Goal: Transaction & Acquisition: Download file/media

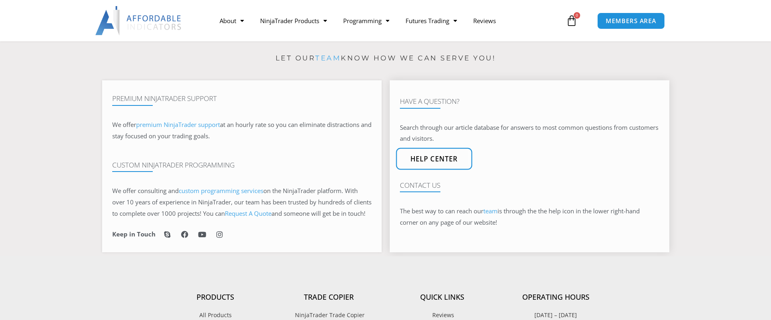
type input "**********"
click at [431, 158] on span "Help center" at bounding box center [434, 158] width 48 height 7
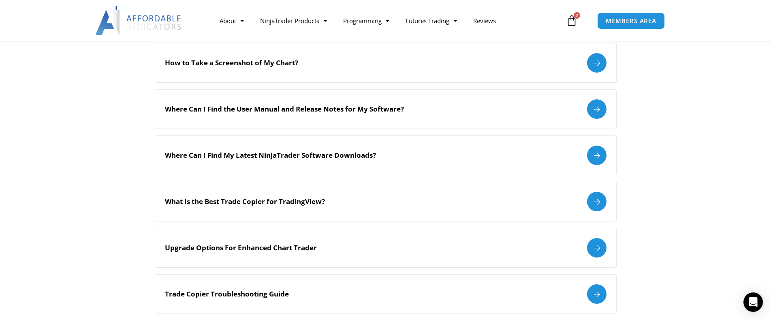
scroll to position [400, 0]
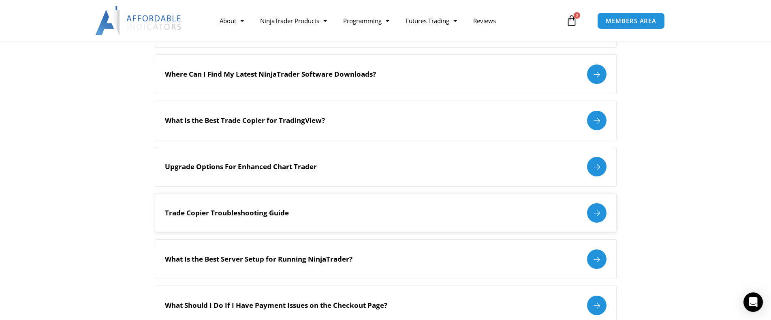
click at [277, 214] on h2 "Trade Copier Troubleshooting Guide" at bounding box center [227, 212] width 124 height 9
click at [602, 211] on div at bounding box center [596, 212] width 19 height 19
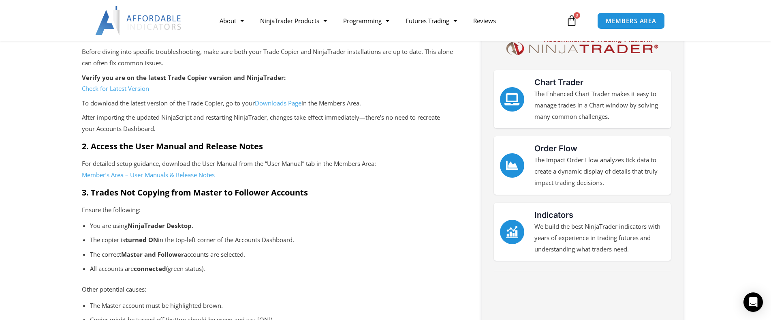
scroll to position [170, 0]
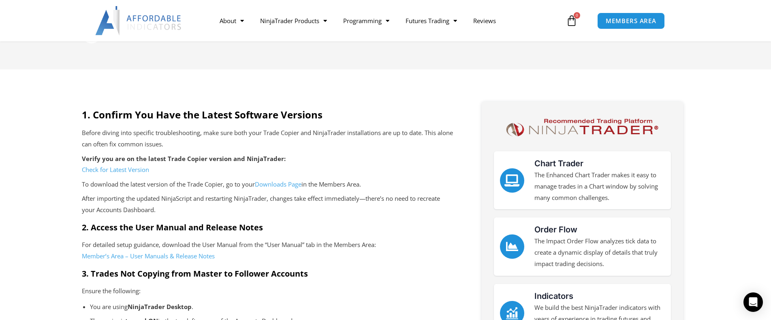
click at [124, 167] on link "Check for Latest Version" at bounding box center [115, 169] width 67 height 8
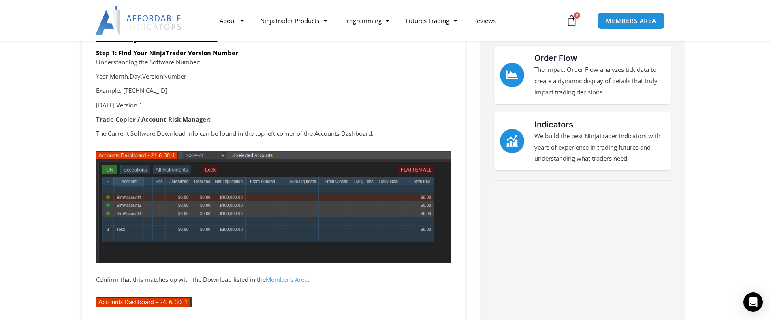
scroll to position [243, 0]
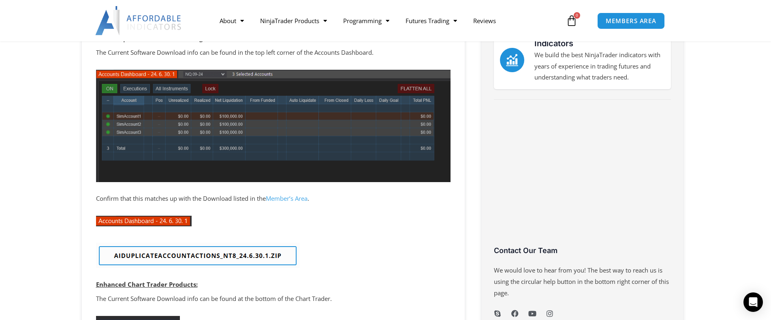
click at [200, 261] on img at bounding box center [198, 255] width 204 height 26
click at [260, 257] on img at bounding box center [198, 255] width 204 height 26
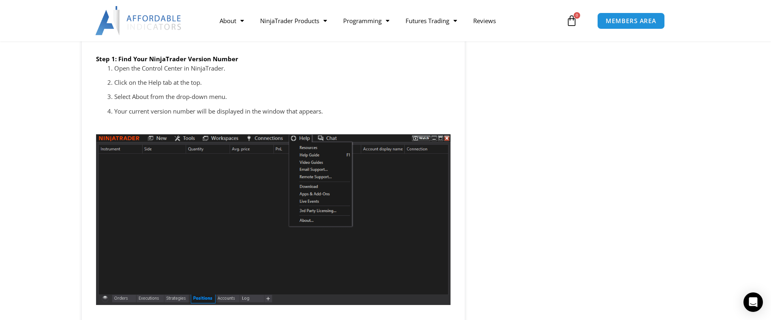
scroll to position [730, 0]
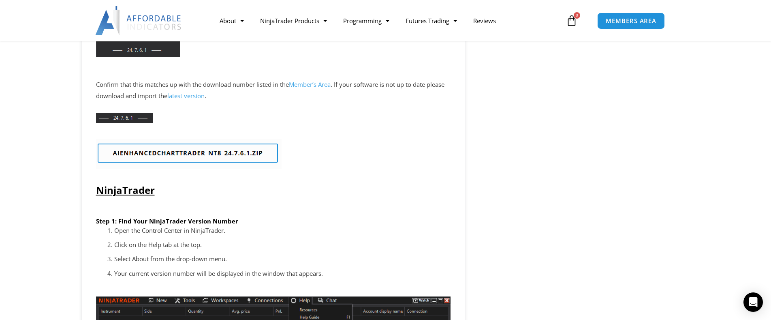
click at [236, 151] on img at bounding box center [189, 154] width 186 height 30
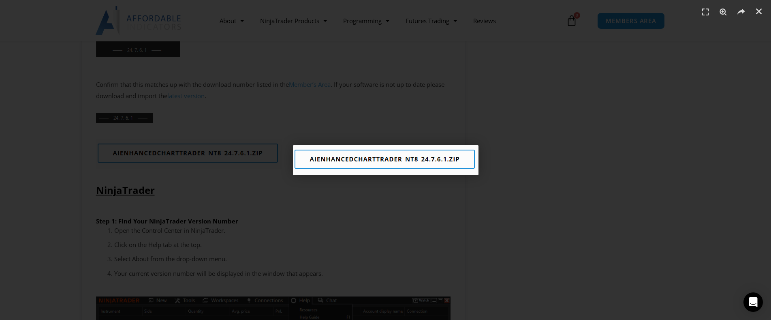
click at [565, 150] on div "1 / 1" at bounding box center [385, 159] width 715 height 263
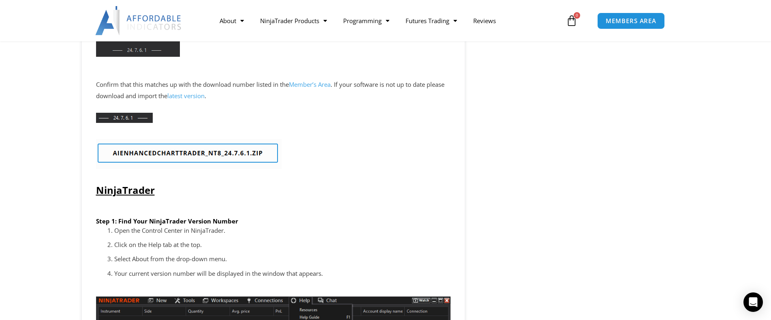
click at [208, 155] on img at bounding box center [189, 154] width 186 height 30
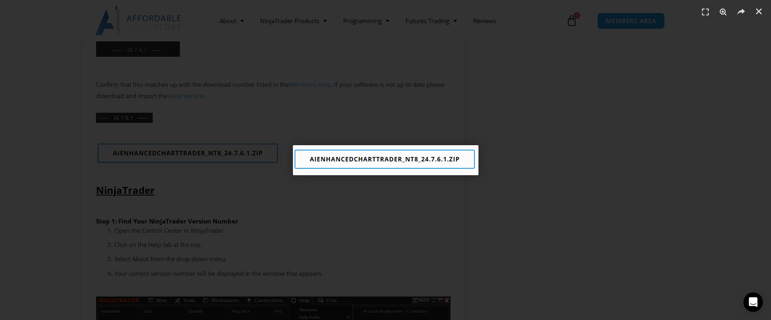
click at [318, 191] on div "1 / 1" at bounding box center [385, 159] width 715 height 263
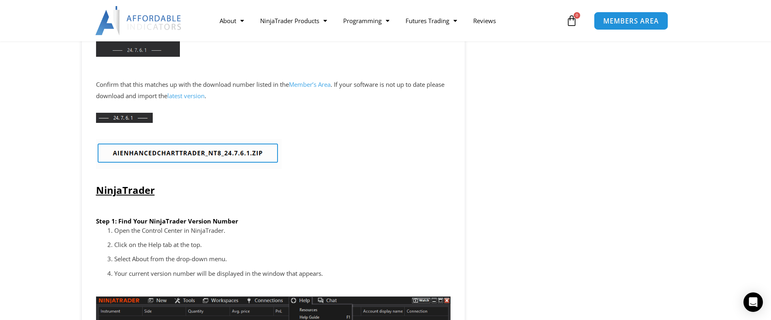
click at [627, 20] on span "MEMBERS AREA" at bounding box center [632, 20] width 56 height 7
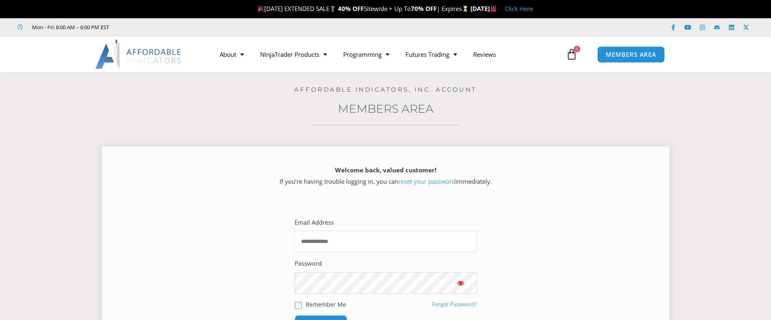
click at [345, 234] on input "Email Address" at bounding box center [386, 241] width 182 height 21
type input "**********"
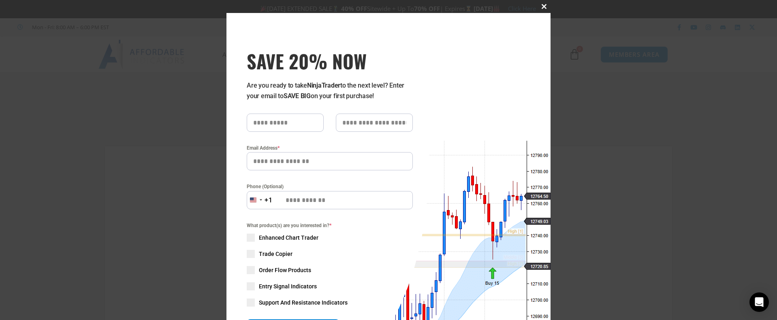
click at [543, 9] on button "Close this module" at bounding box center [544, 6] width 13 height 13
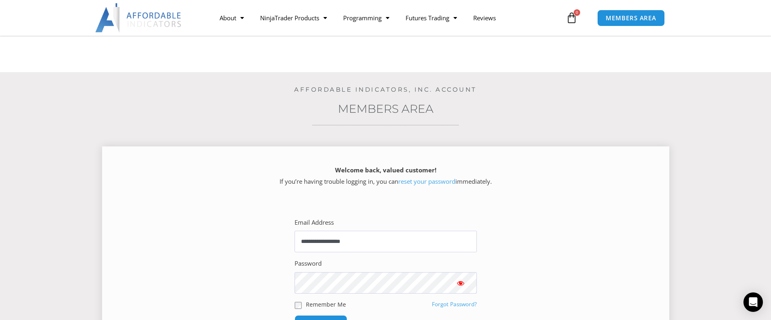
scroll to position [162, 0]
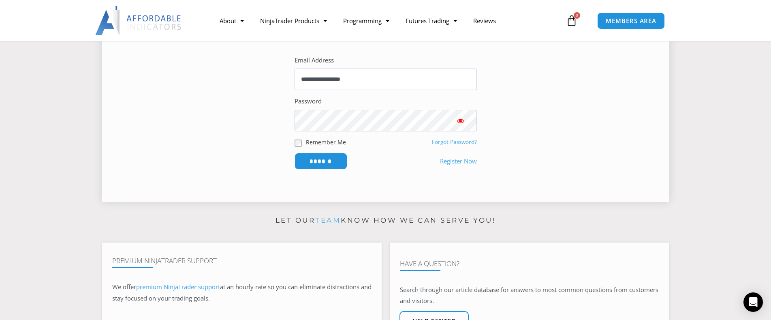
click at [461, 121] on span "Show password" at bounding box center [461, 121] width 8 height 8
click at [328, 161] on input "******" at bounding box center [321, 160] width 56 height 17
click at [330, 167] on input "******" at bounding box center [321, 160] width 56 height 17
click at [330, 161] on input "******" at bounding box center [321, 160] width 56 height 17
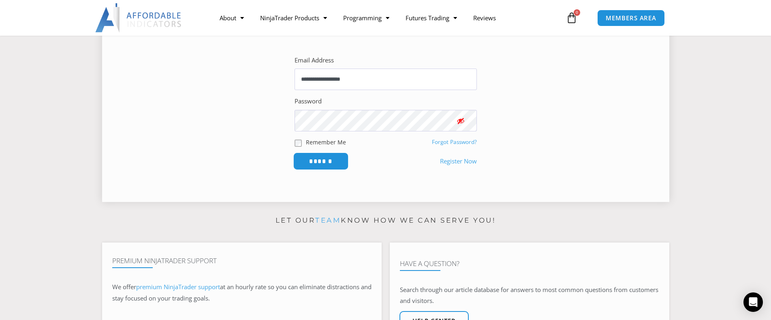
scroll to position [81, 0]
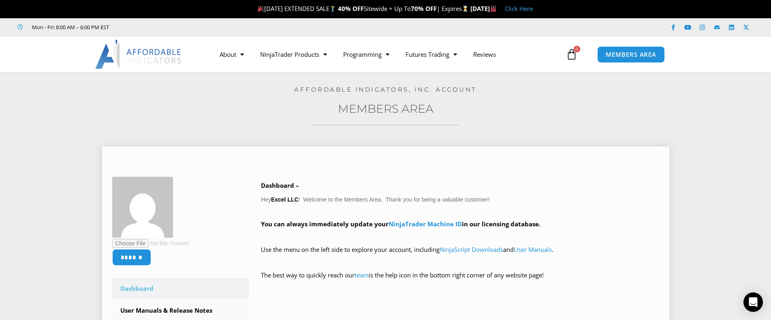
scroll to position [243, 0]
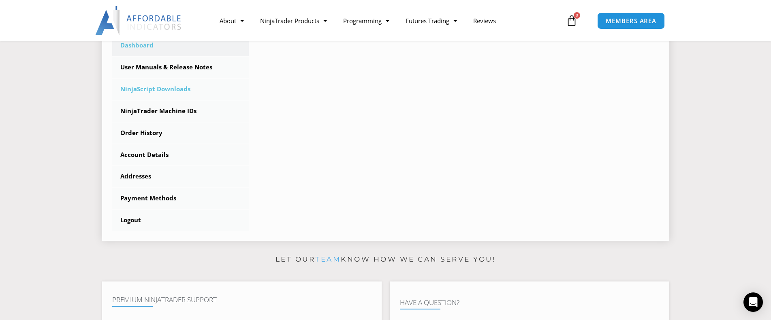
click at [169, 92] on link "NinjaScript Downloads" at bounding box center [180, 89] width 137 height 21
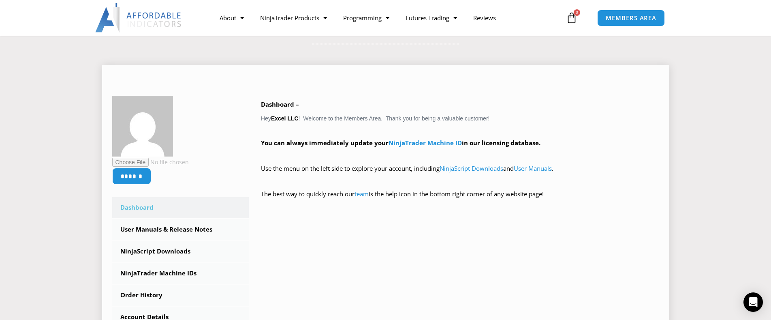
scroll to position [162, 0]
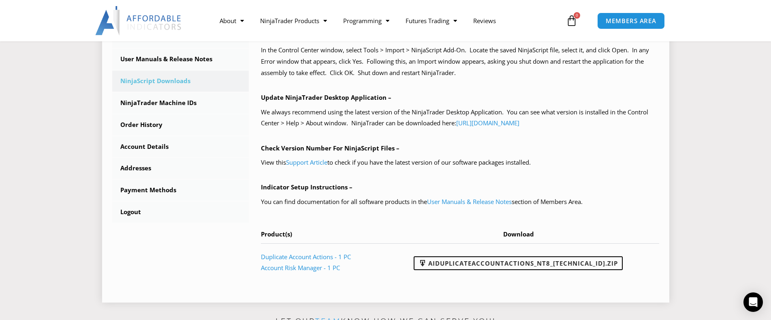
scroll to position [324, 0]
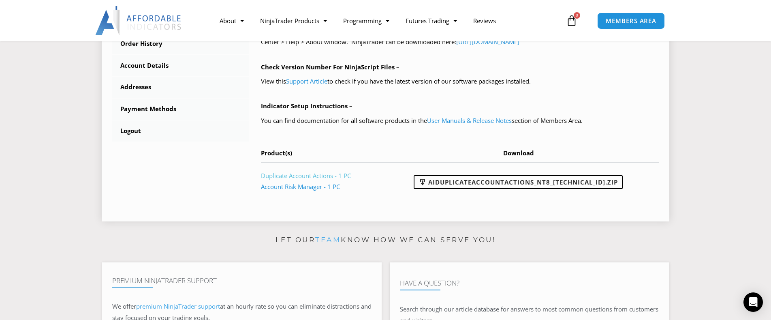
click at [300, 177] on link "Duplicate Account Actions - 1 PC" at bounding box center [306, 175] width 90 height 8
click at [474, 181] on link "AIDuplicateAccountActions_NT8_[TECHNICAL_ID].zip" at bounding box center [518, 182] width 209 height 14
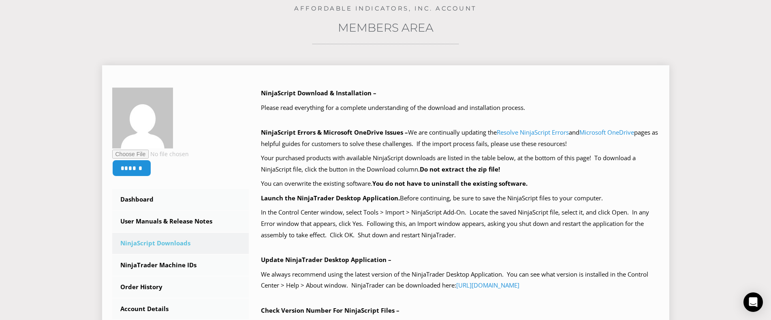
scroll to position [0, 0]
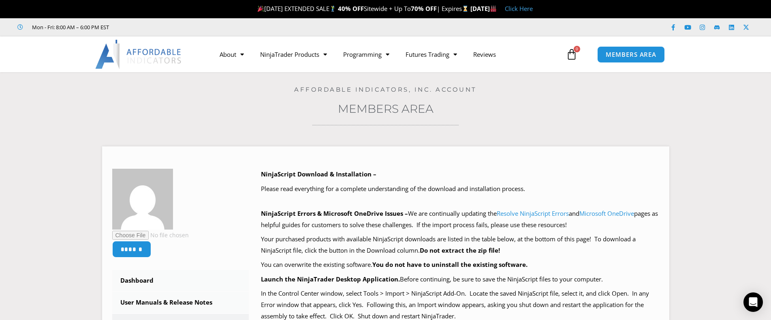
click at [534, 108] on h3 "Members Area" at bounding box center [385, 108] width 731 height 15
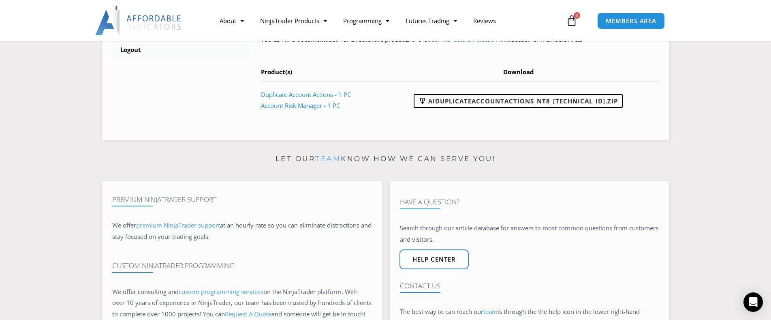
scroll to position [486, 0]
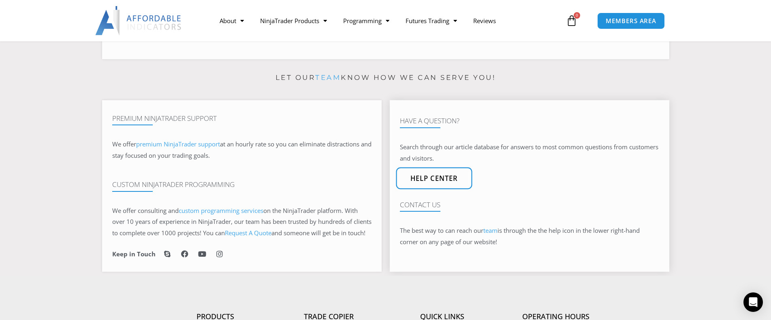
click at [437, 180] on span "Help center" at bounding box center [434, 178] width 48 height 7
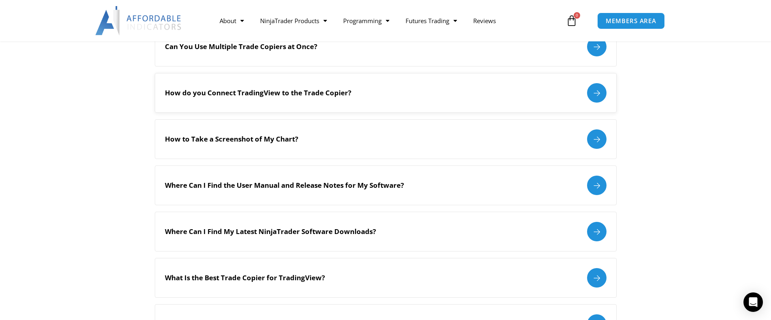
scroll to position [81, 0]
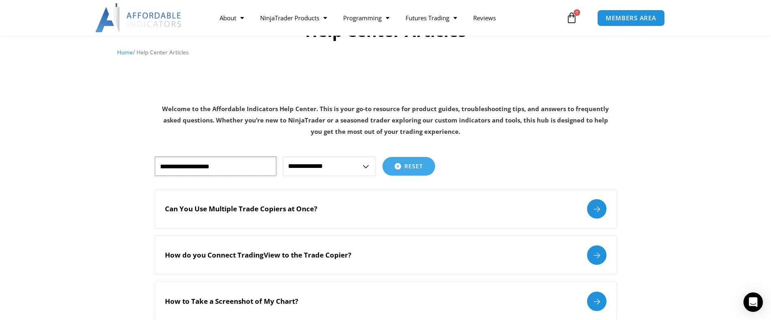
click at [229, 166] on input "text" at bounding box center [216, 165] width 122 height 19
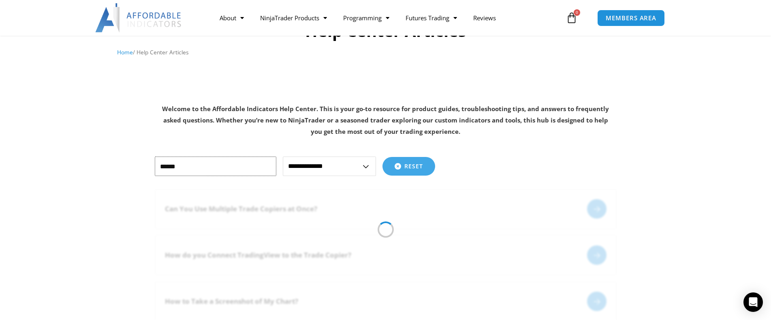
type input "******"
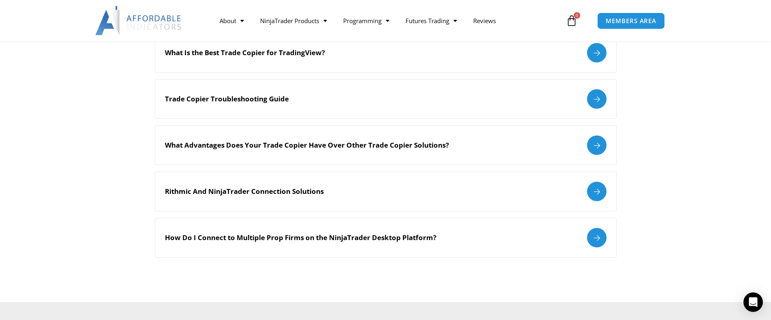
scroll to position [328, 0]
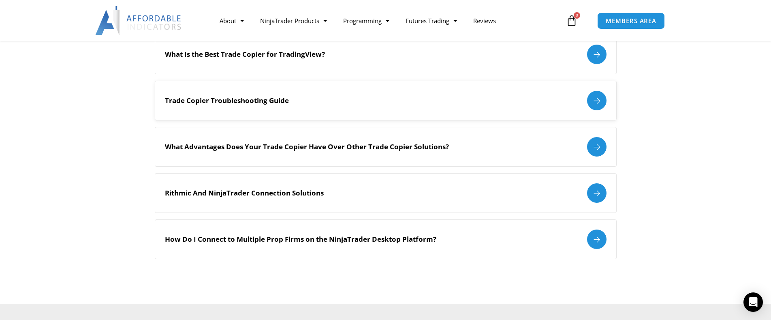
click at [596, 97] on div at bounding box center [596, 100] width 19 height 19
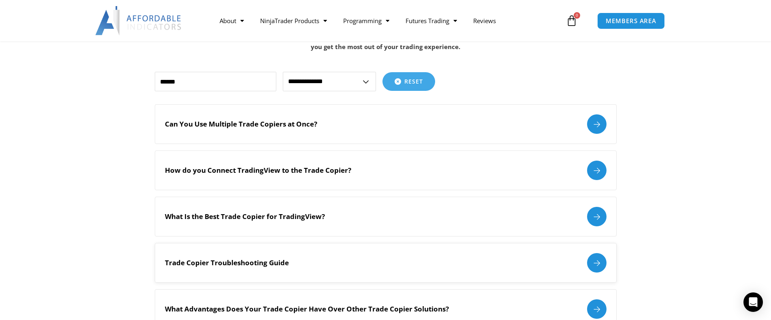
scroll to position [247, 0]
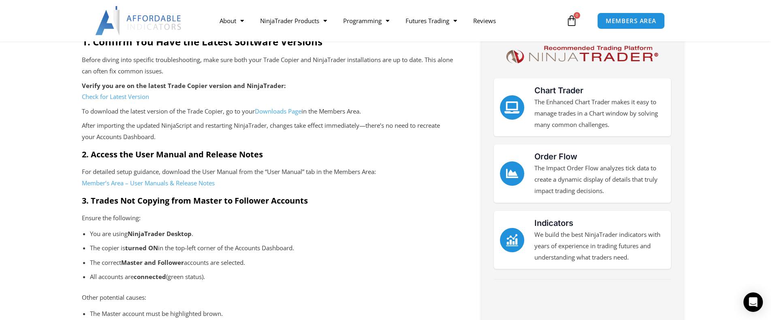
scroll to position [324, 0]
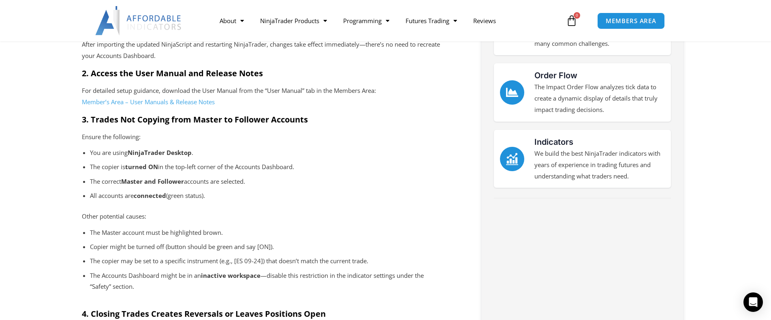
click at [145, 102] on link "Member’s Area – User Manuals & Release Notes" at bounding box center [148, 102] width 133 height 8
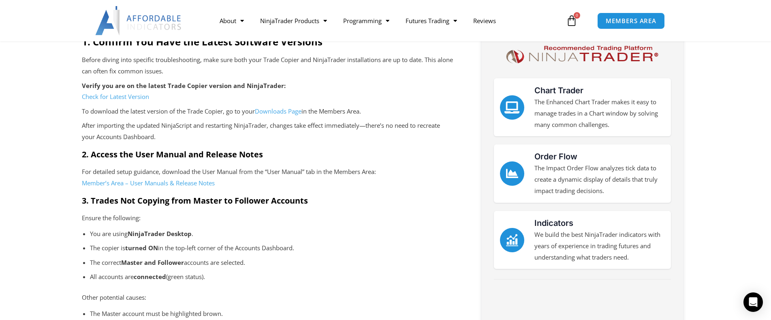
scroll to position [162, 0]
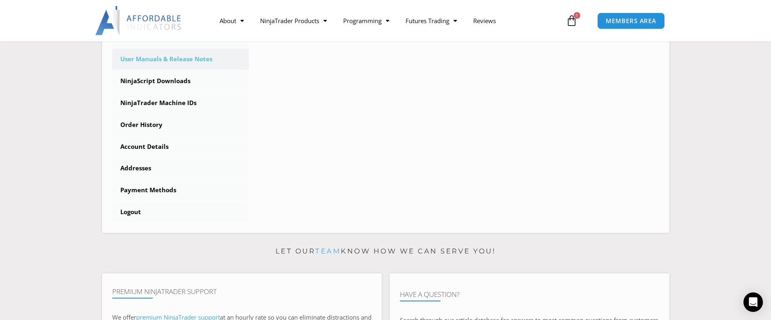
scroll to position [81, 0]
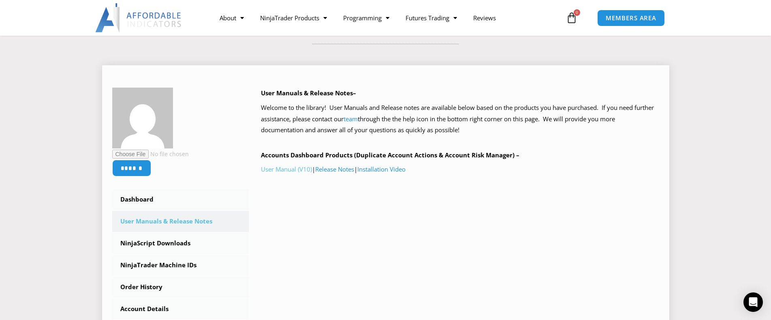
click at [287, 169] on link "User Manual (V10)" at bounding box center [286, 169] width 51 height 8
